Goal: Obtain resource: Download file/media

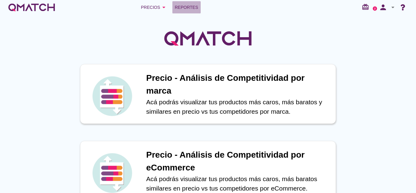
click at [192, 7] on span "Reportes" at bounding box center [186, 7] width 23 height 7
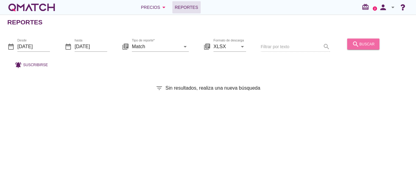
click at [352, 44] on icon "search" at bounding box center [355, 43] width 7 height 7
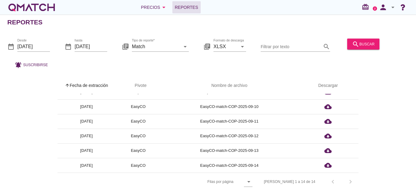
scroll to position [2, 0]
click at [350, 181] on div "Filas 1 a 14 de 14 chevron_left chevron_right" at bounding box center [307, 181] width 102 height 15
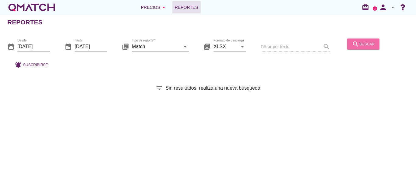
click at [359, 42] on div "search buscar" at bounding box center [363, 43] width 23 height 7
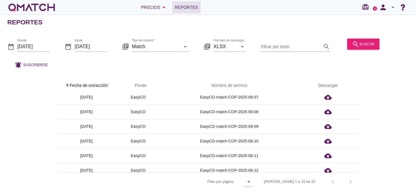
scroll to position [141, 0]
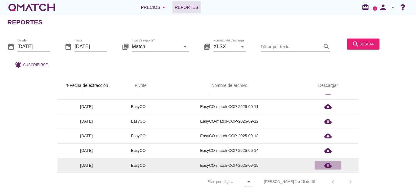
click at [327, 164] on icon "cloud_download" at bounding box center [327, 164] width 7 height 7
